Goal: Information Seeking & Learning: Learn about a topic

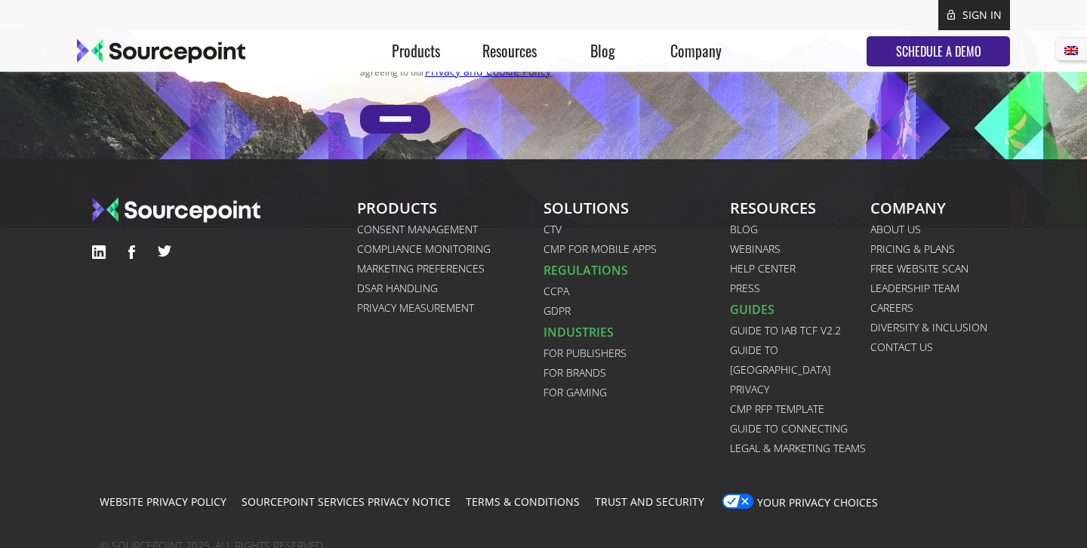
scroll to position [4332, 0]
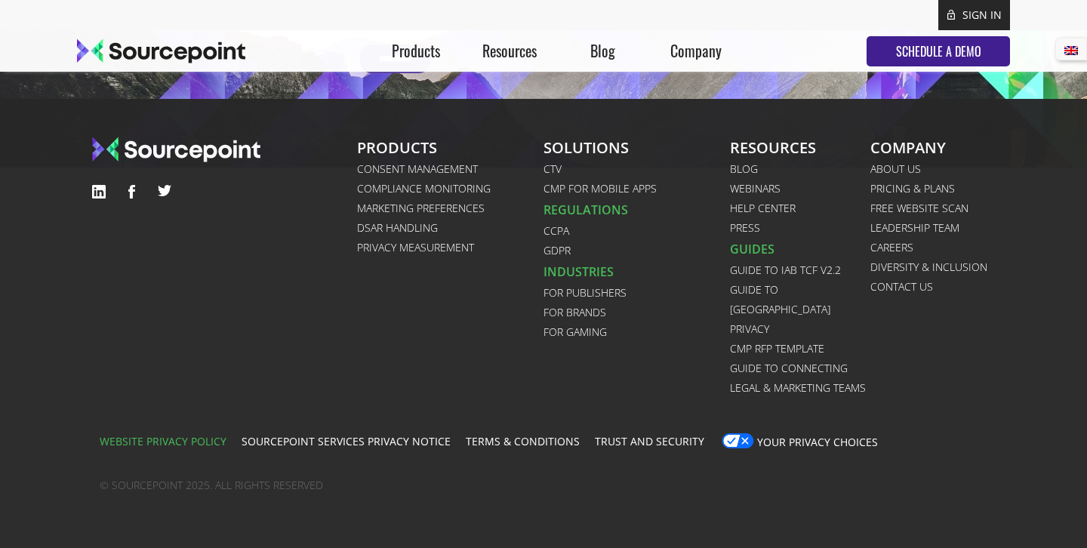
click at [161, 436] on link "Website Privacy Policy" at bounding box center [163, 442] width 127 height 12
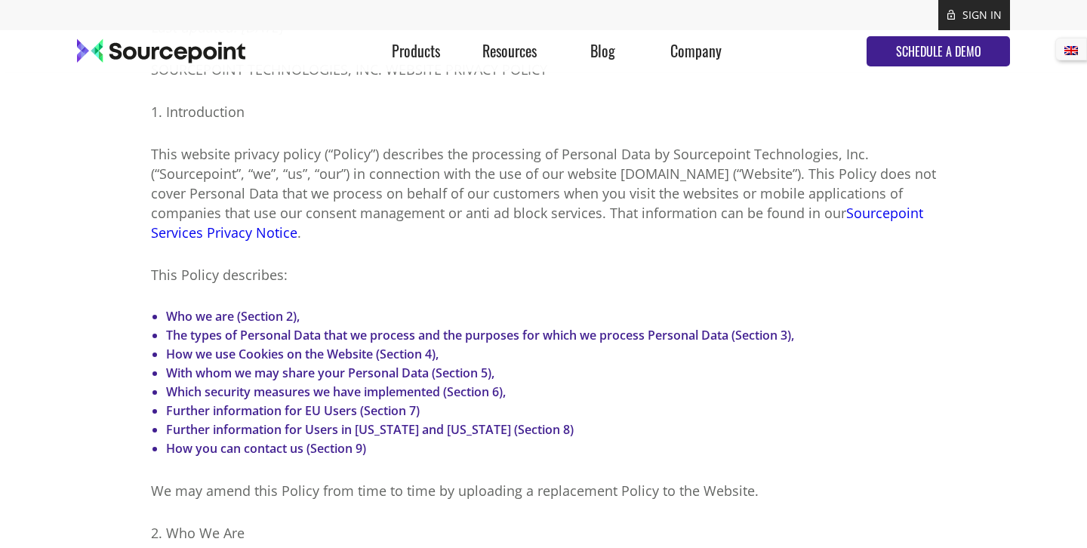
scroll to position [497, 0]
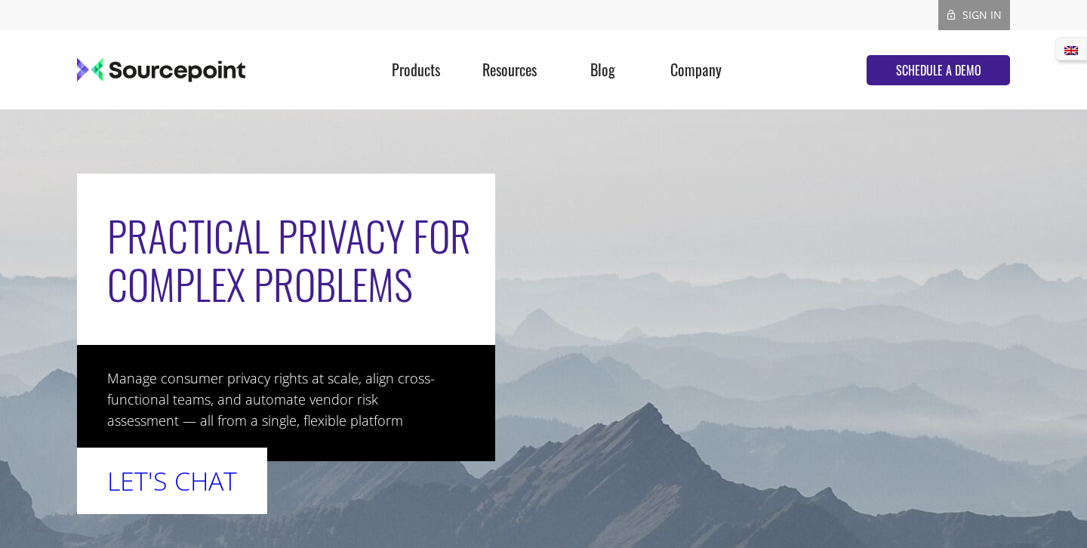
click at [980, 14] on link "SIGN IN" at bounding box center [981, 15] width 39 height 14
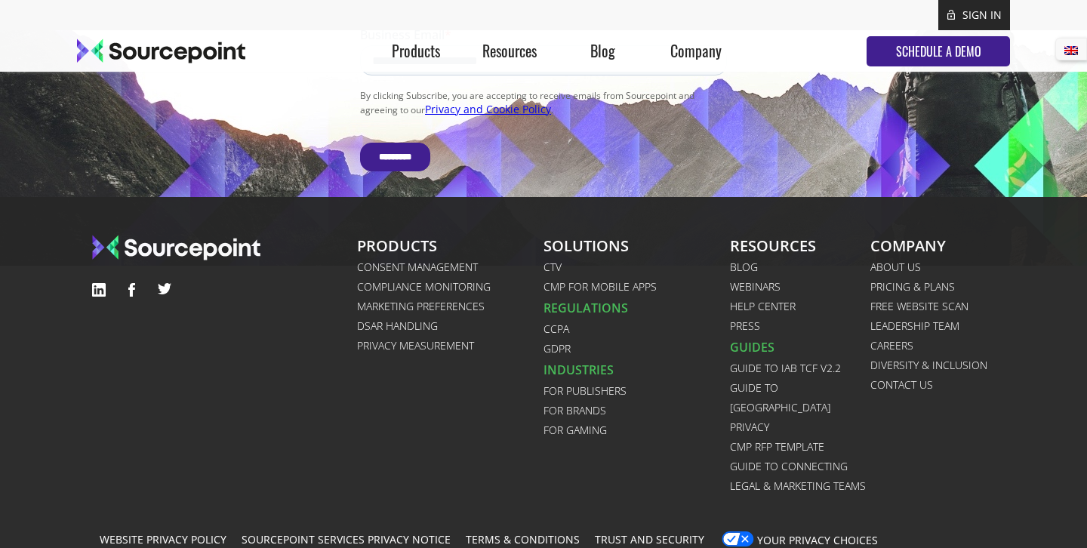
scroll to position [4332, 0]
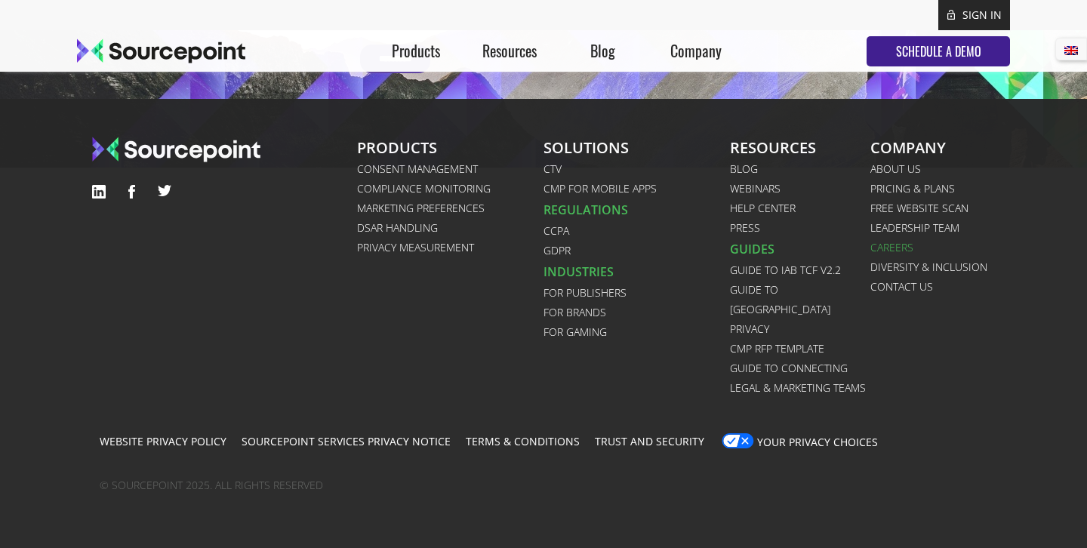
click at [901, 257] on link "Careers" at bounding box center [932, 248] width 125 height 20
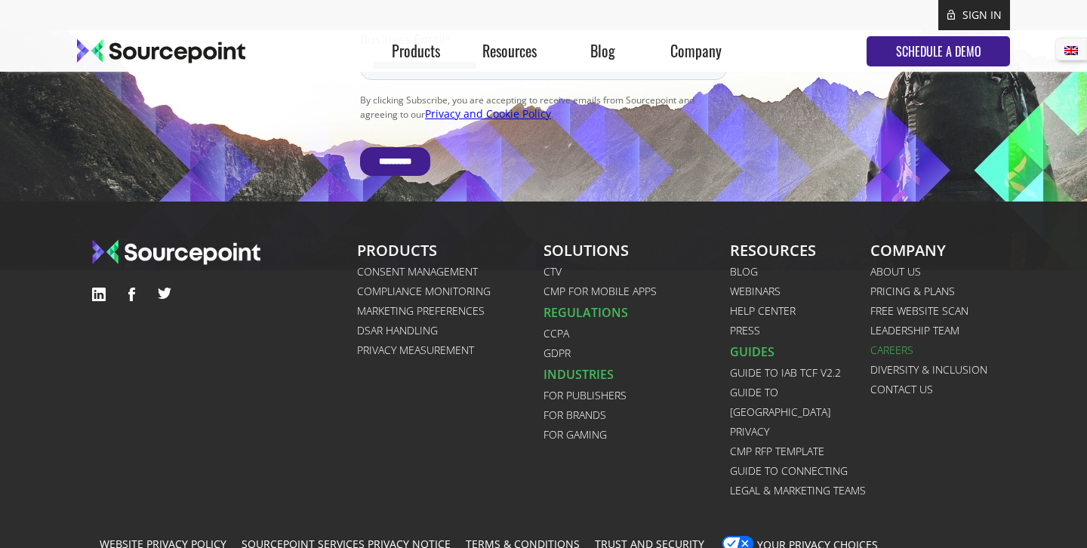
click at [906, 360] on link "Careers" at bounding box center [932, 350] width 125 height 20
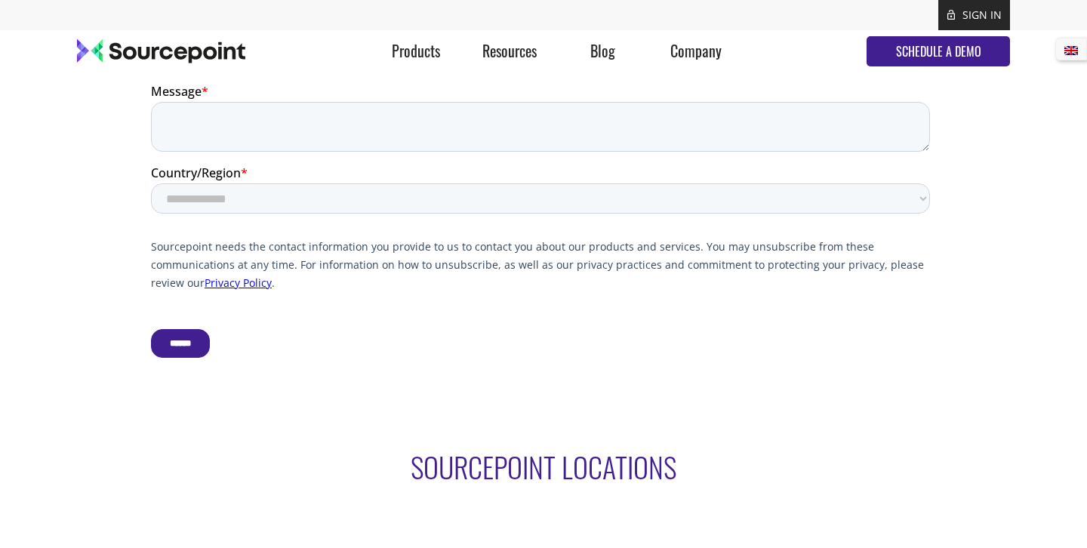
scroll to position [3049, 0]
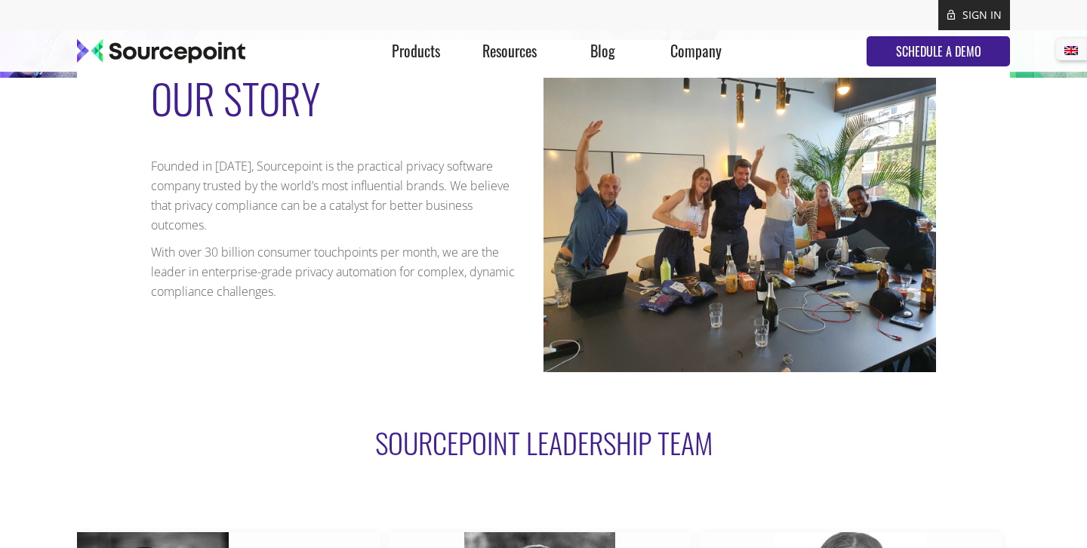
scroll to position [300, 0]
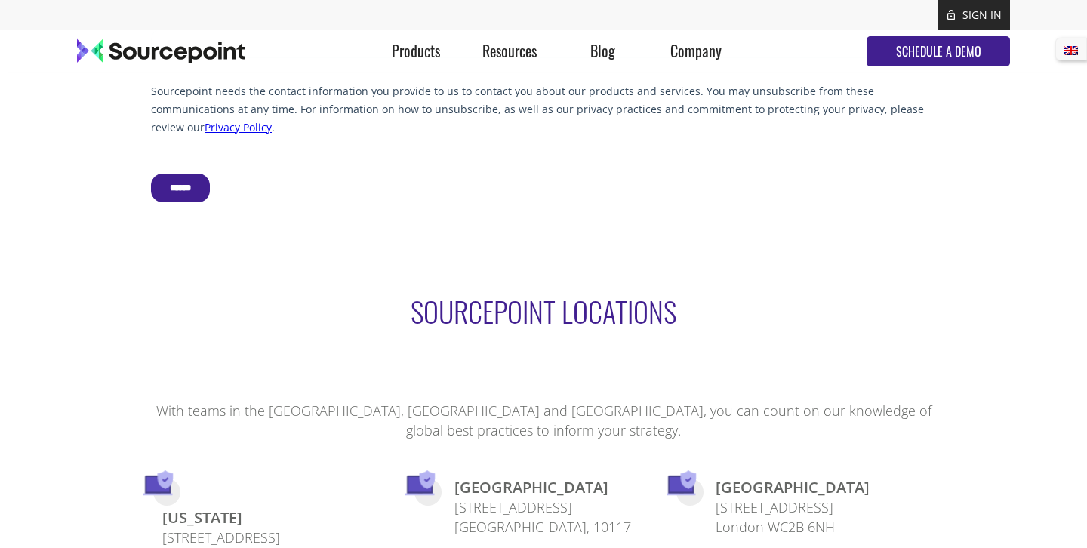
scroll to position [3185, 0]
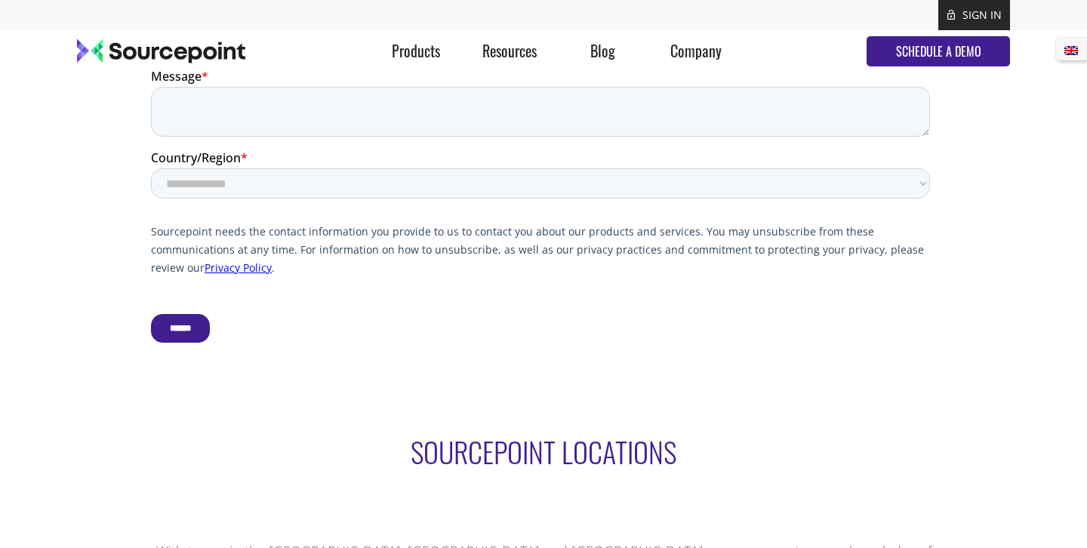
scroll to position [3103, 0]
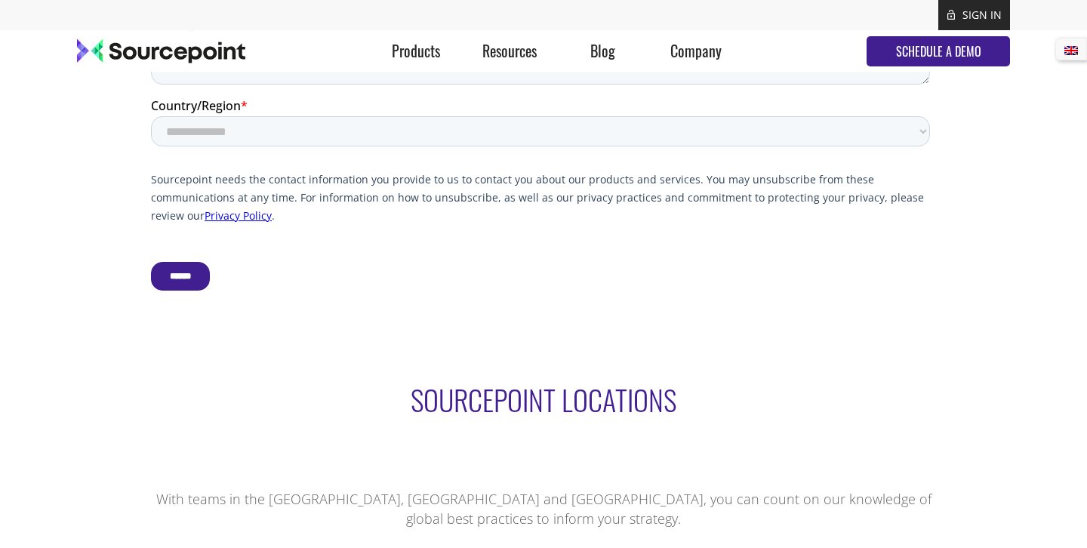
scroll to position [3166, 0]
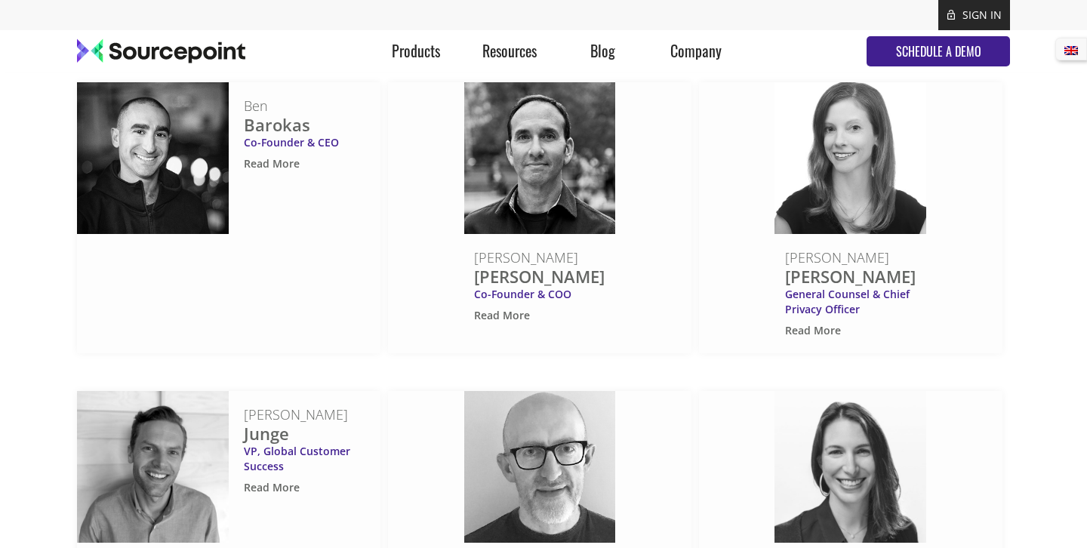
scroll to position [0, 0]
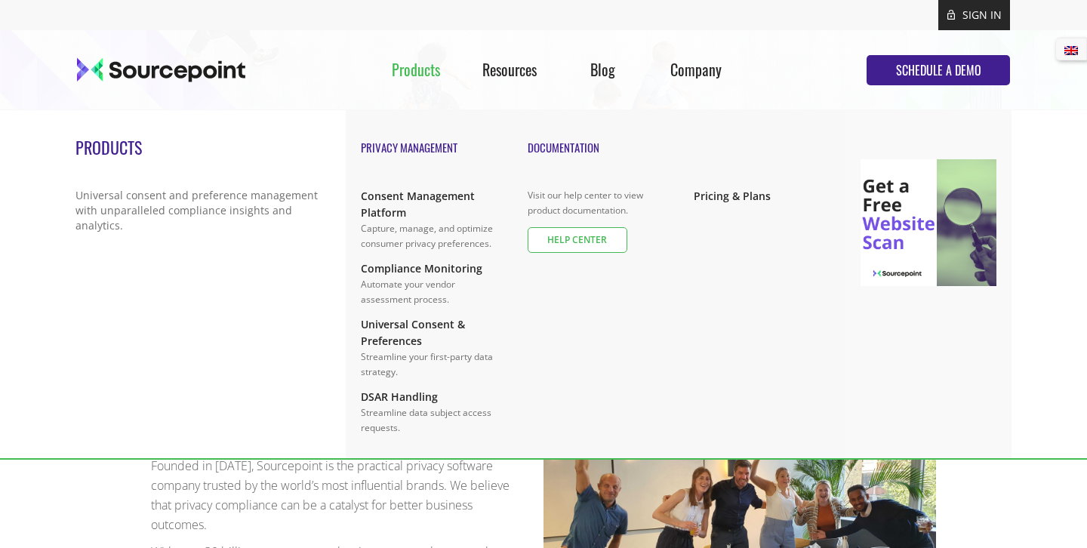
click at [550, 242] on div "HELP CENTER" at bounding box center [578, 240] width 100 height 26
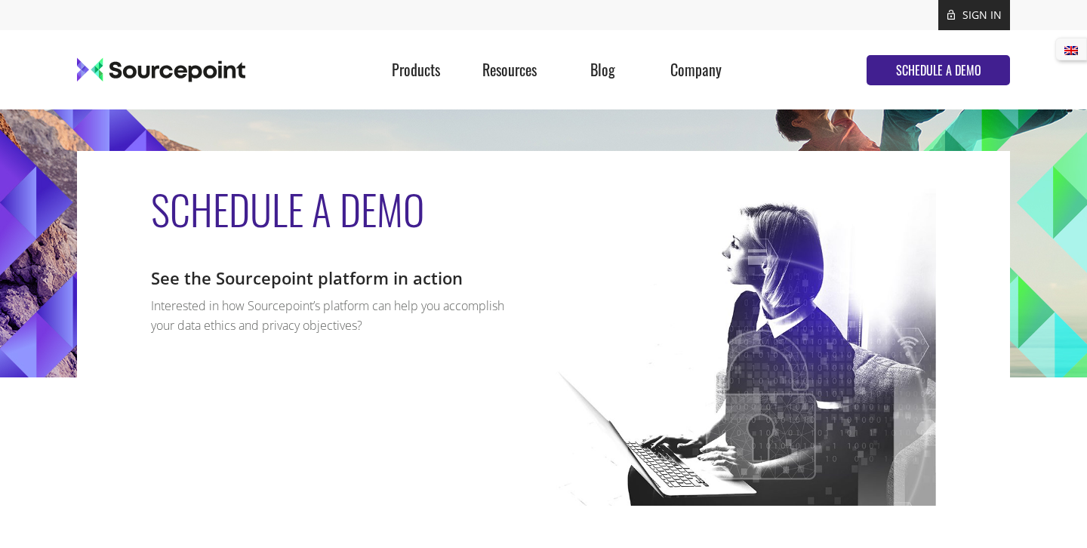
select select "**********"
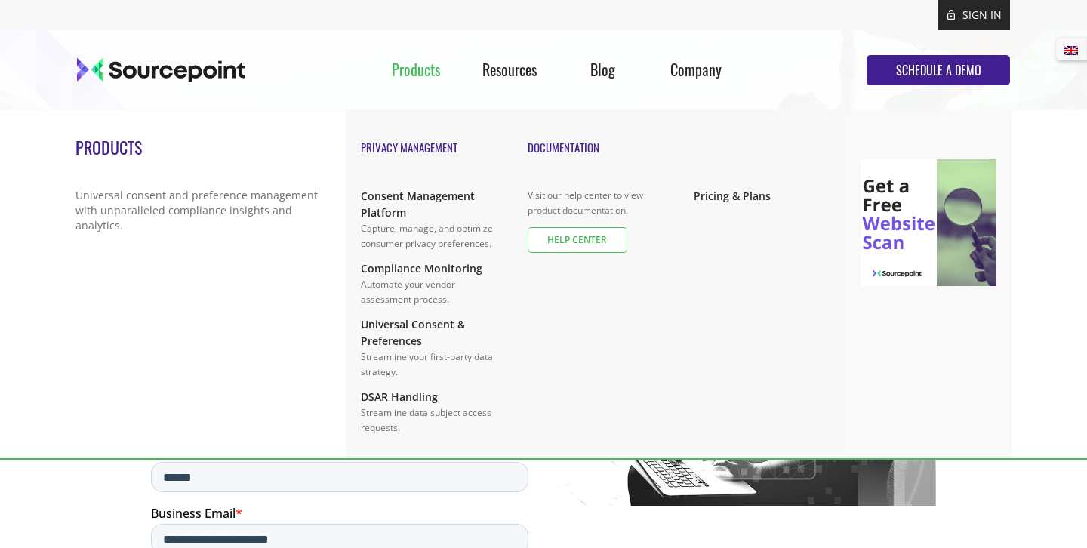
click at [542, 245] on div "HELP CENTER" at bounding box center [578, 240] width 100 height 26
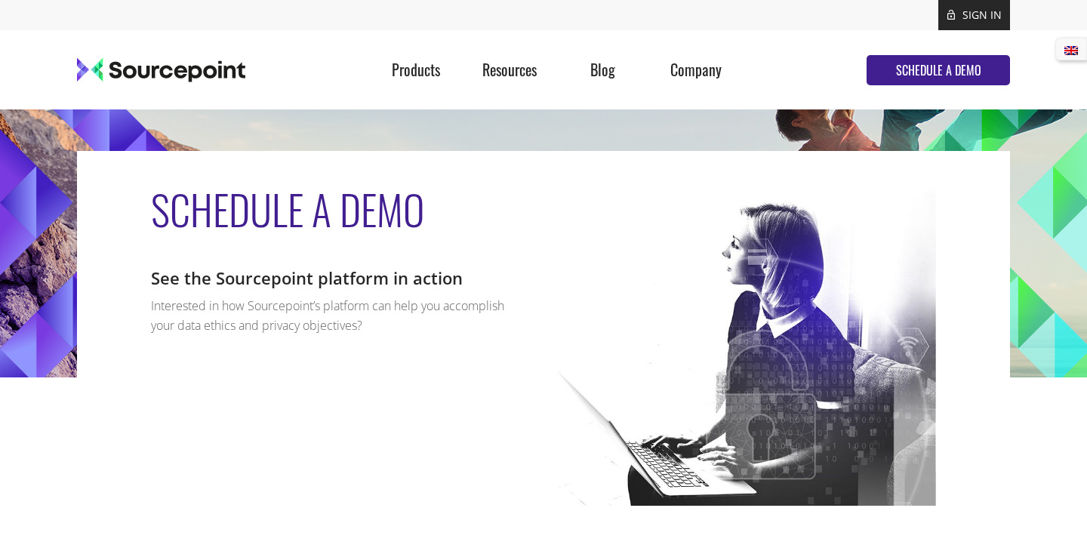
select select "**********"
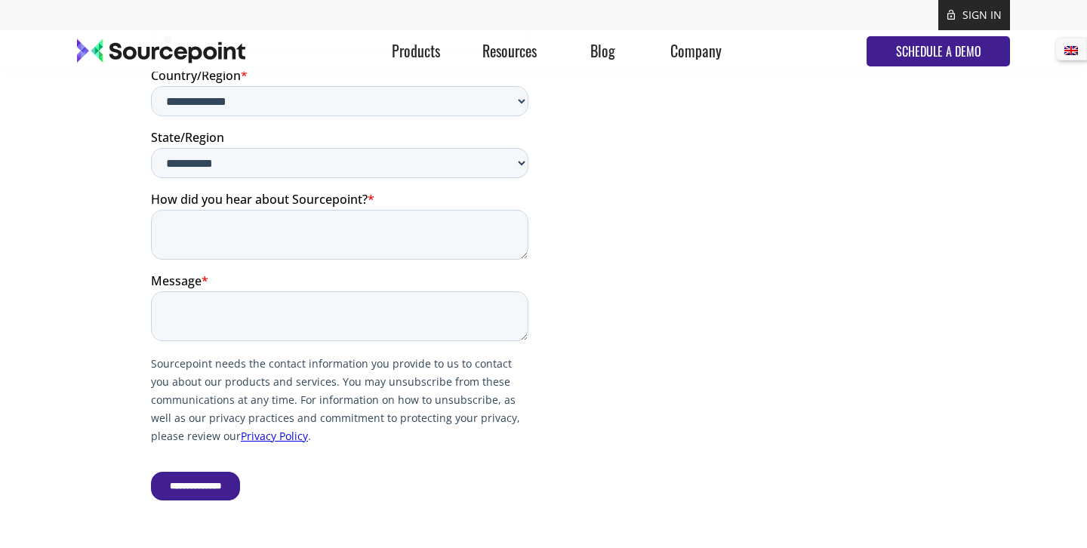
scroll to position [624, 0]
click at [957, 16] on div "SIGN IN" at bounding box center [974, 15] width 72 height 30
click at [971, 14] on link "SIGN IN" at bounding box center [981, 15] width 39 height 14
